Goal: Task Accomplishment & Management: Manage account settings

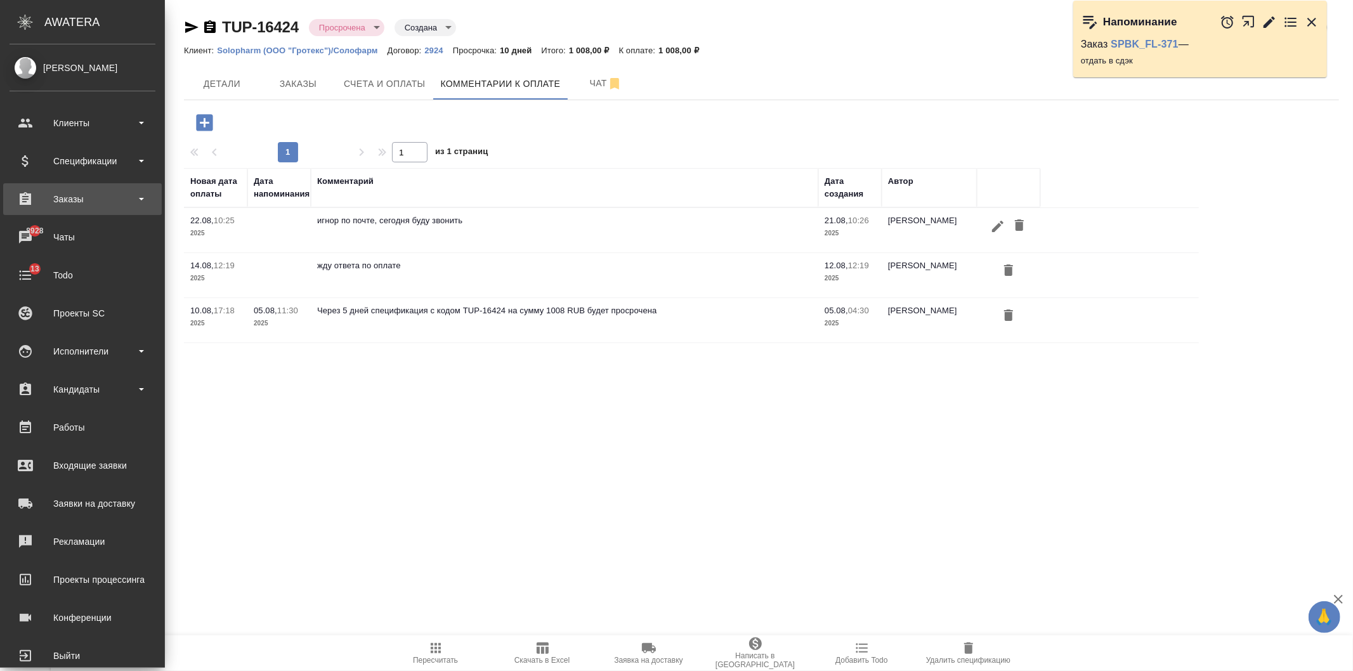
click at [108, 195] on div "Заказы" at bounding box center [83, 199] width 146 height 19
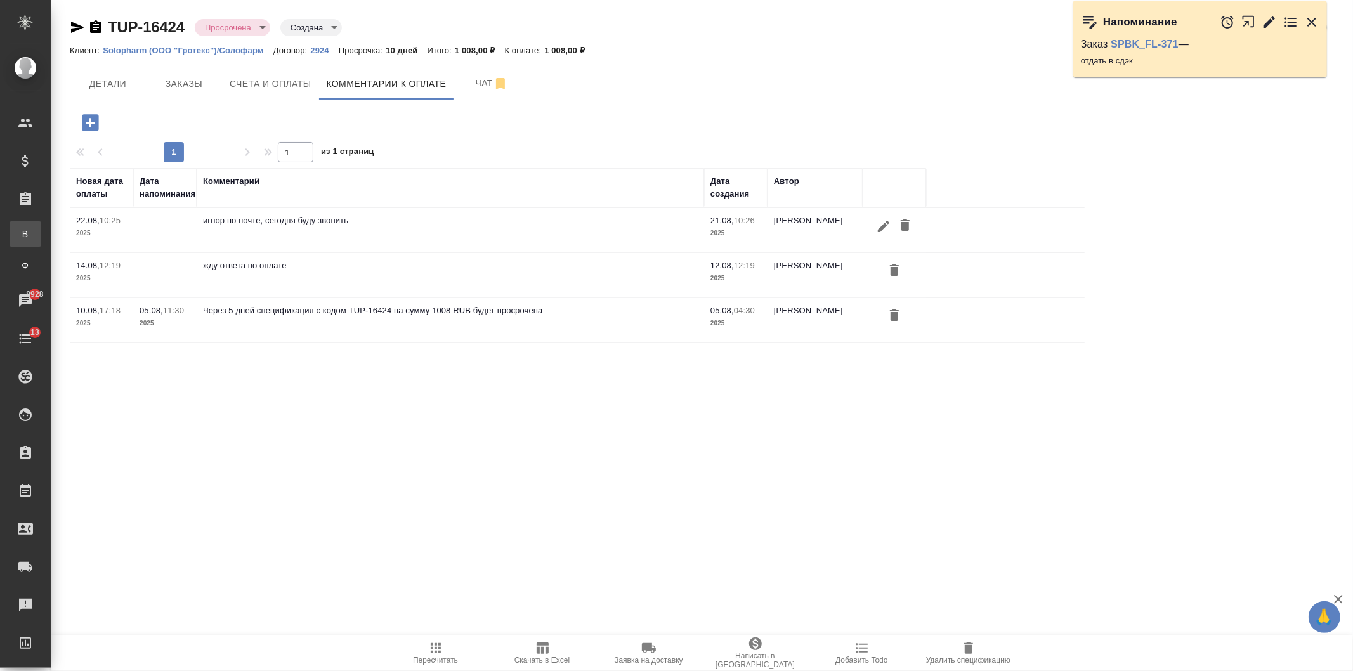
click at [19, 236] on div "Все заказы" at bounding box center [9, 234] width 19 height 13
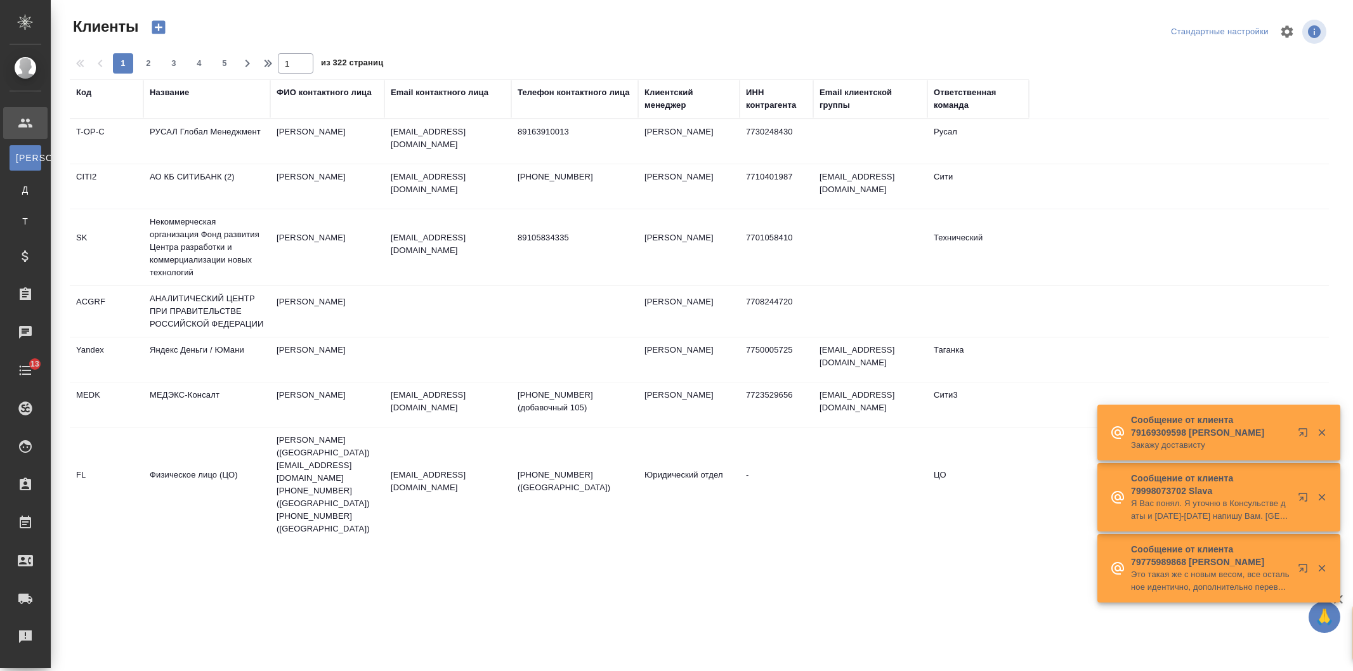
select select "RU"
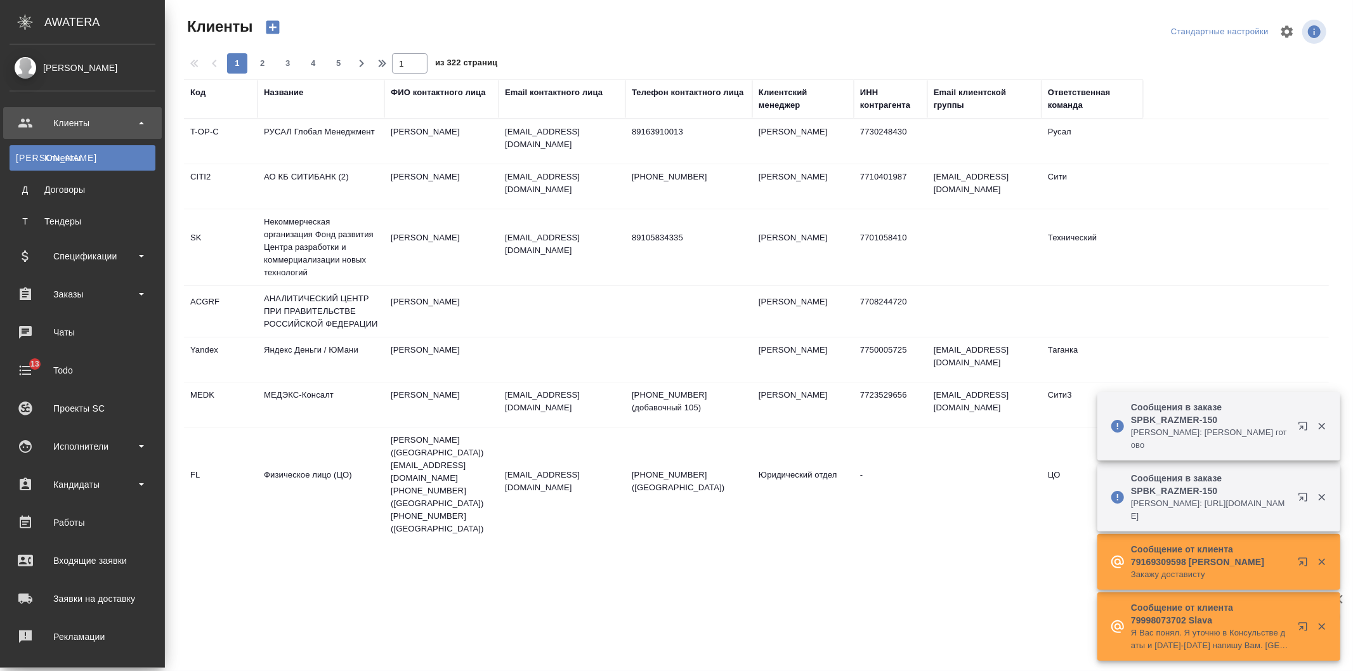
drag, startPoint x: 41, startPoint y: 58, endPoint x: 46, endPoint y: 64, distance: 7.7
click at [41, 58] on link "[PERSON_NAME]" at bounding box center [82, 68] width 165 height 22
